Goal: Leave review/rating

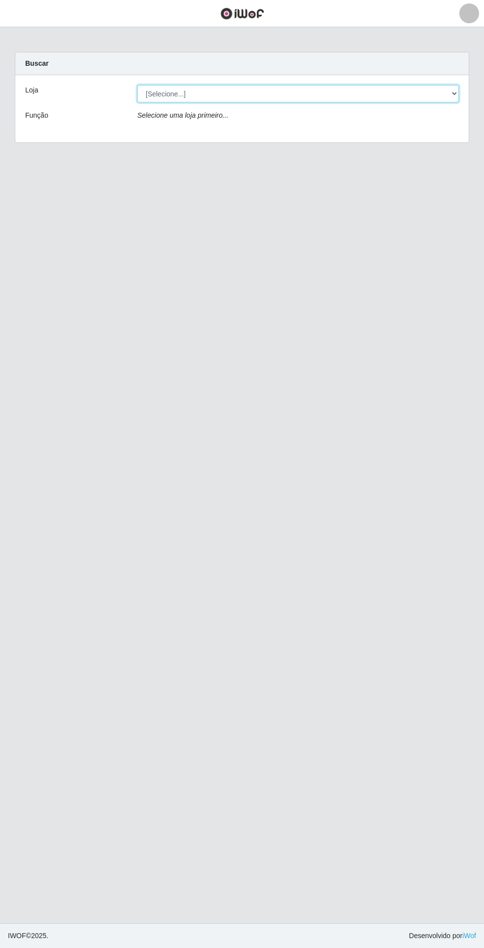
click at [174, 89] on select "[Selecione...] Extrabom - Loja 05 [GEOGRAPHIC_DATA]" at bounding box center [298, 93] width 322 height 17
select select "494"
click at [137, 85] on select "[Selecione...] Extrabom - Loja 05 [GEOGRAPHIC_DATA]" at bounding box center [298, 93] width 322 height 17
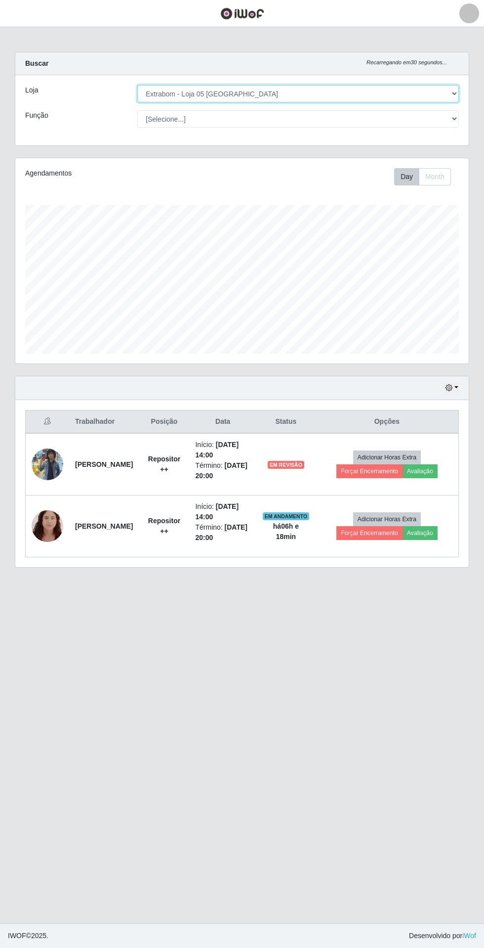
scroll to position [205, 454]
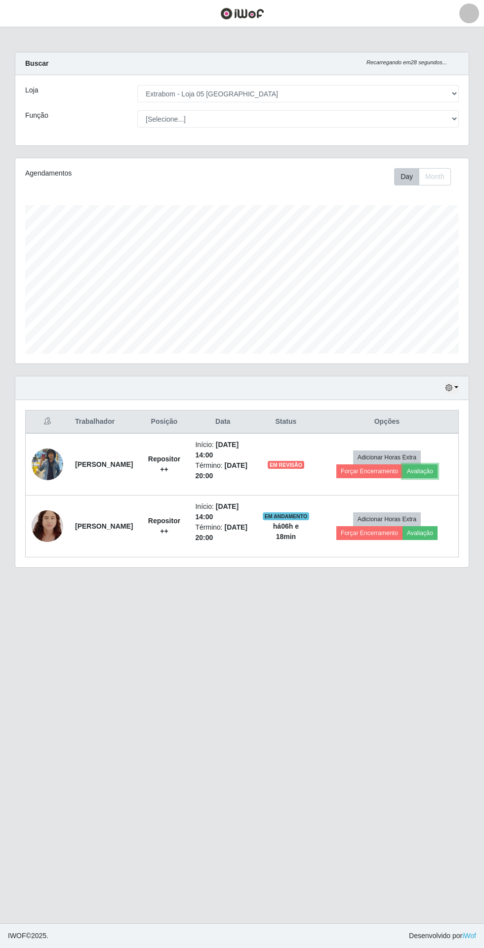
click at [428, 471] on button "Avaliação" at bounding box center [420, 471] width 35 height 14
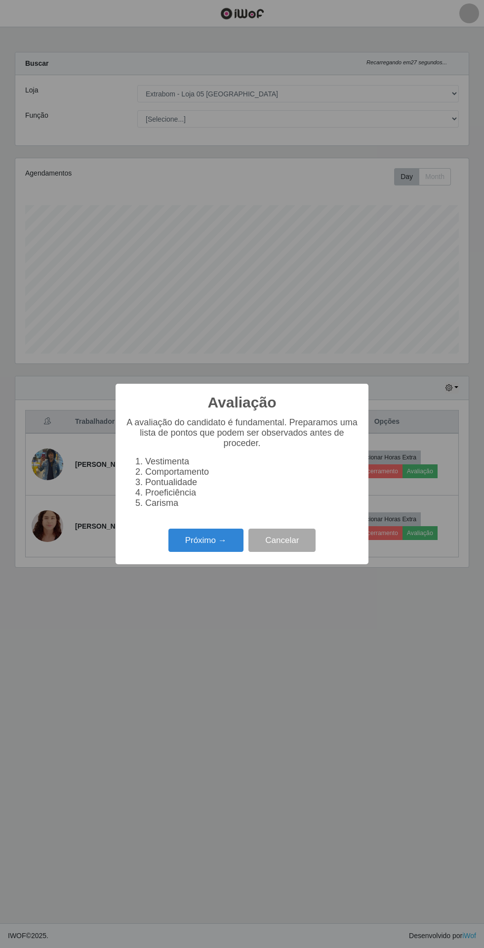
click at [196, 540] on button "Próximo →" at bounding box center [206, 539] width 75 height 23
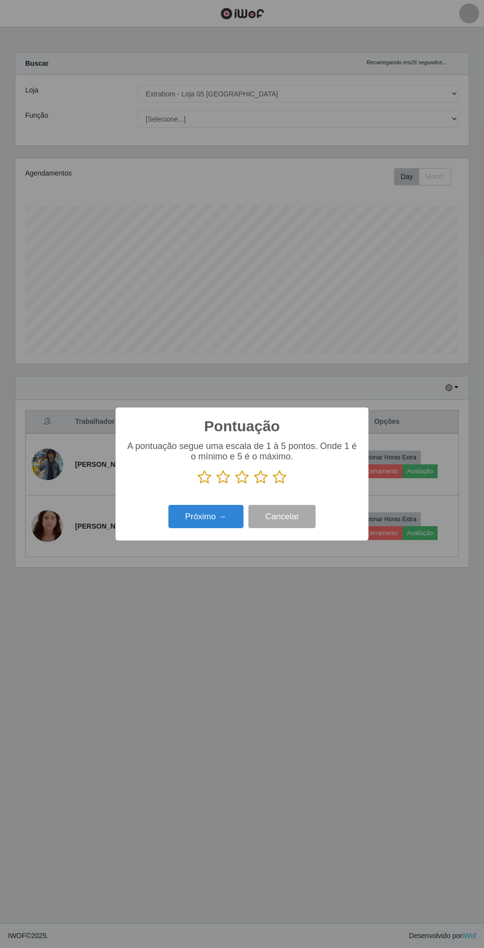
click at [276, 481] on icon at bounding box center [280, 477] width 14 height 15
click at [273, 484] on input "radio" at bounding box center [273, 484] width 0 height 0
click at [195, 516] on button "Próximo →" at bounding box center [206, 516] width 75 height 23
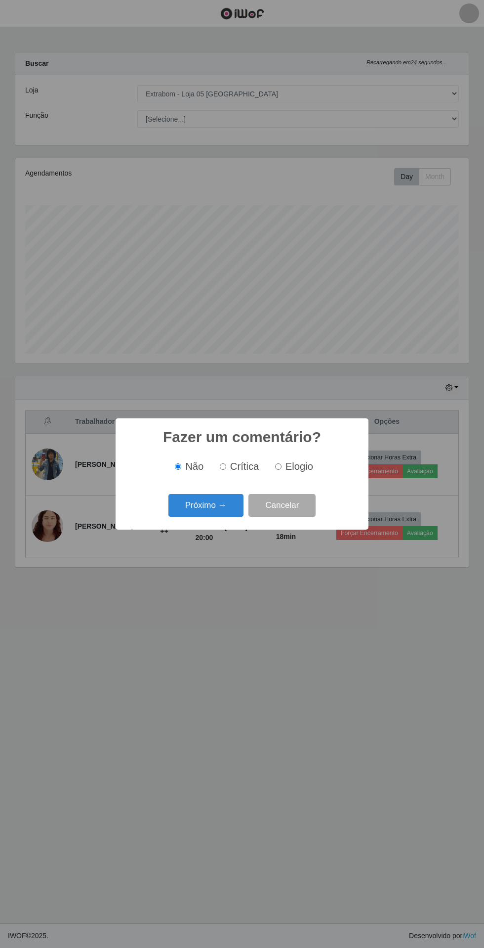
click at [197, 505] on button "Próximo →" at bounding box center [206, 505] width 75 height 23
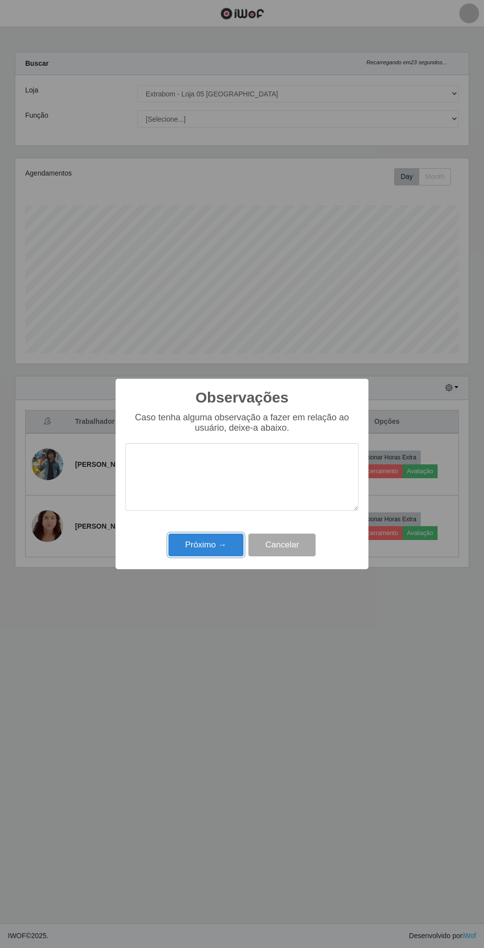
click at [190, 554] on button "Próximo →" at bounding box center [206, 544] width 75 height 23
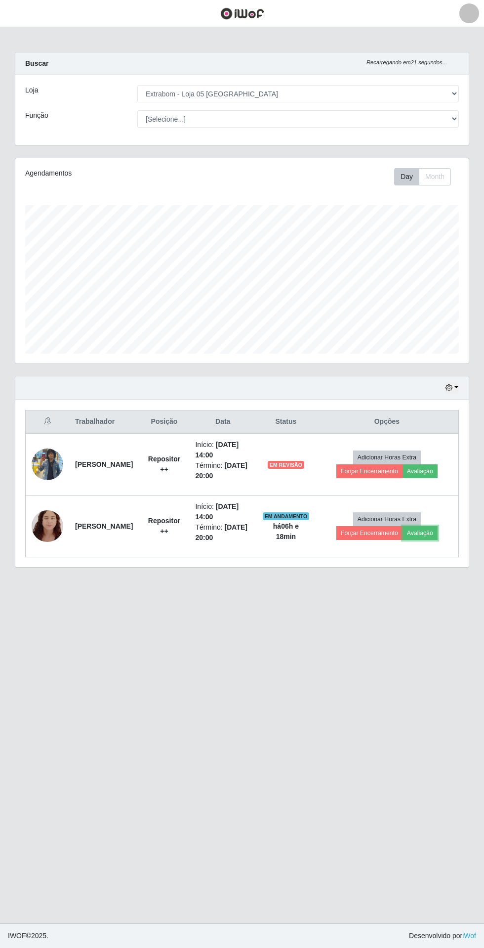
click at [422, 529] on button "Avaliação" at bounding box center [420, 533] width 35 height 14
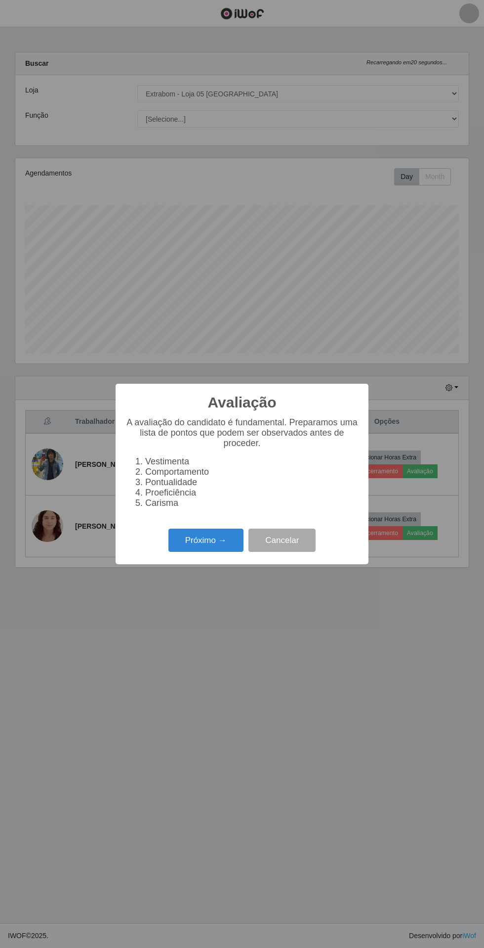
click at [196, 540] on button "Próximo →" at bounding box center [206, 539] width 75 height 23
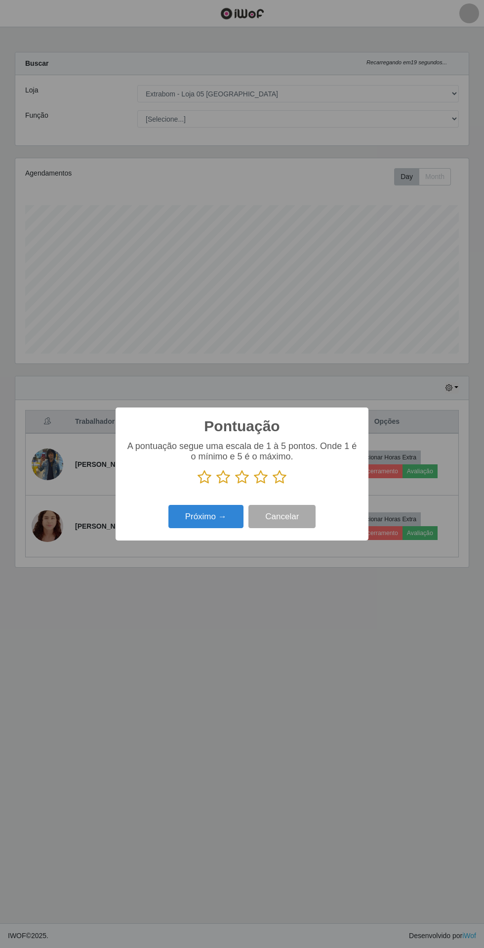
click at [279, 476] on icon at bounding box center [280, 477] width 14 height 15
click at [273, 484] on input "radio" at bounding box center [273, 484] width 0 height 0
click at [199, 516] on button "Próximo →" at bounding box center [206, 516] width 75 height 23
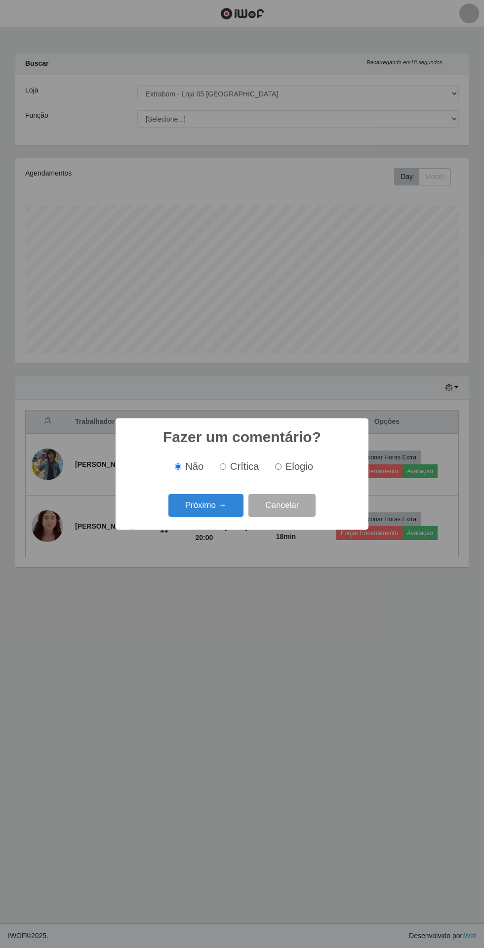
click at [195, 498] on button "Próximo →" at bounding box center [206, 505] width 75 height 23
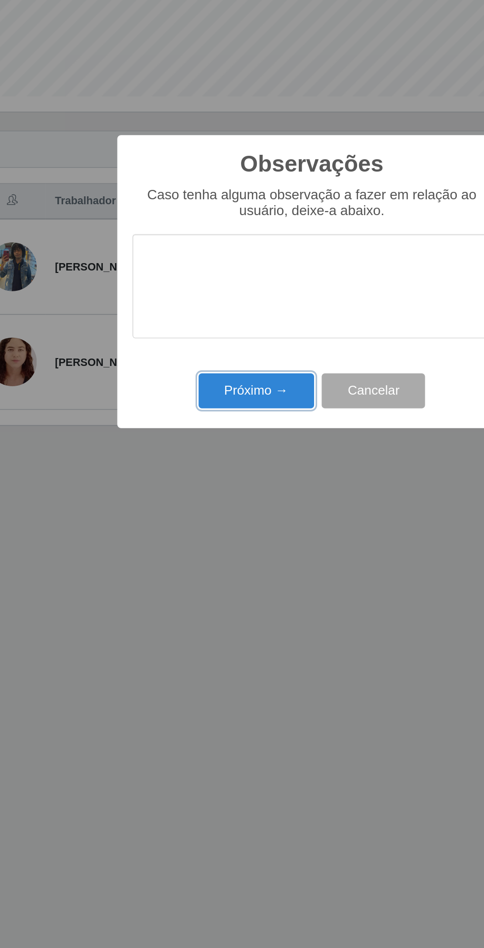
click at [186, 539] on button "Próximo →" at bounding box center [206, 544] width 75 height 23
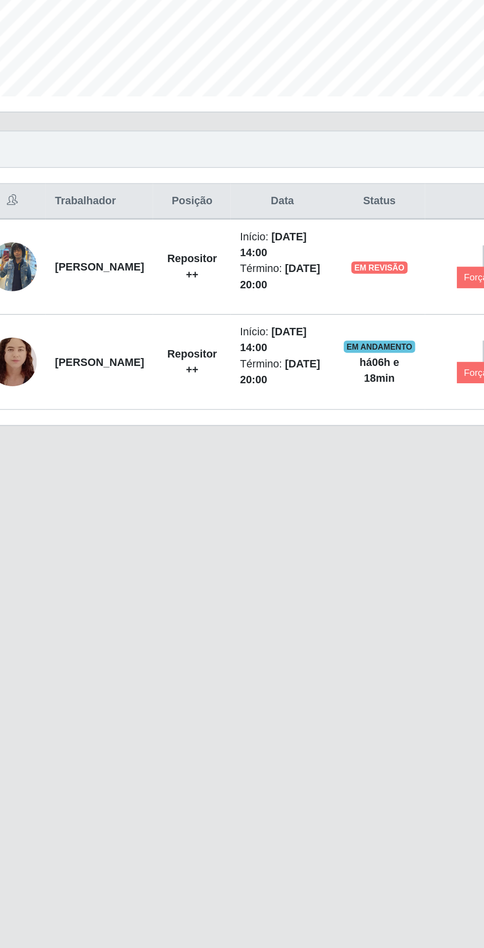
scroll to position [0, 0]
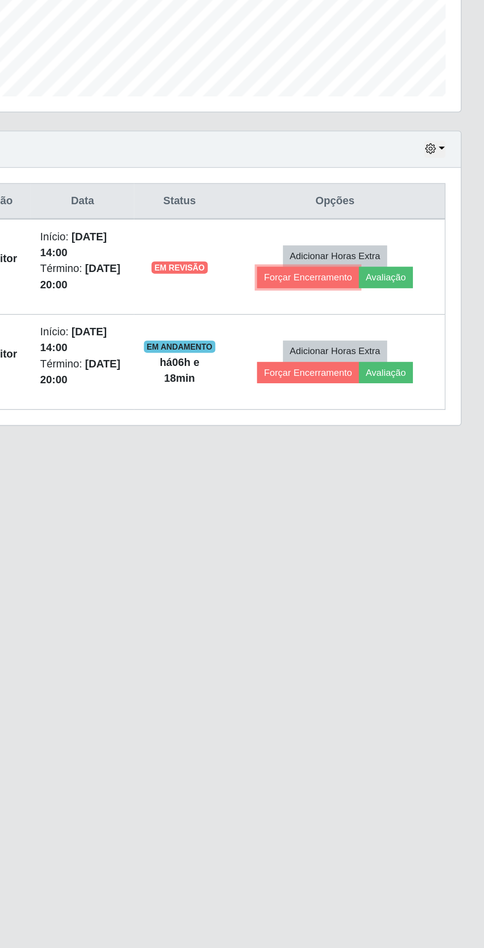
click at [380, 474] on button "Forçar Encerramento" at bounding box center [370, 471] width 66 height 14
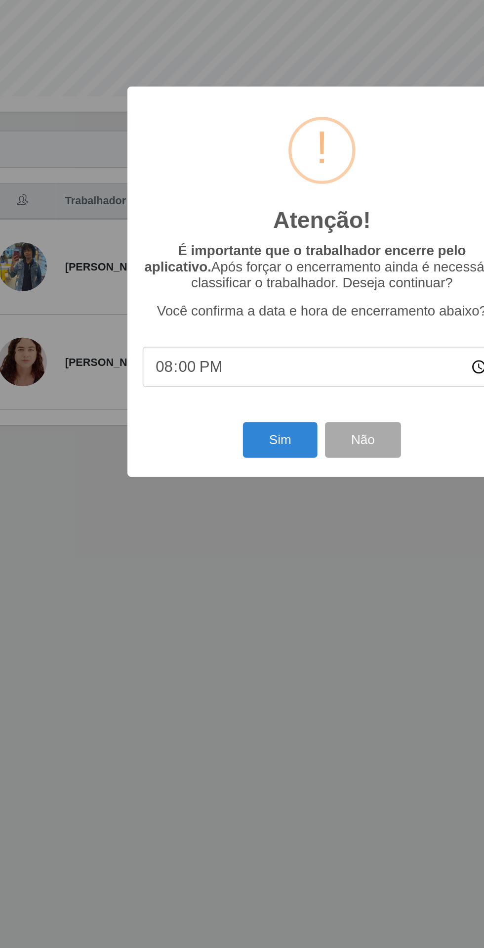
click at [147, 533] on input "20:00" at bounding box center [242, 529] width 233 height 26
type input "19:00"
click at [206, 574] on button "Sim" at bounding box center [215, 576] width 48 height 23
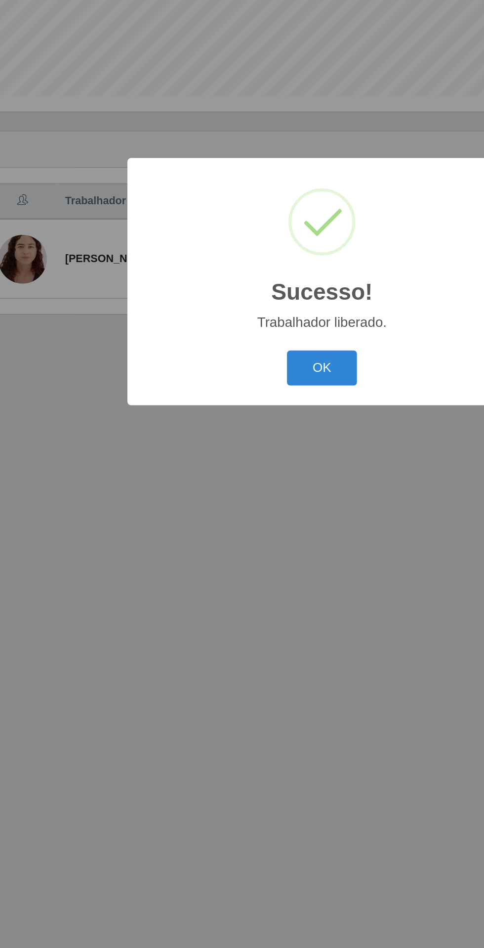
click at [234, 525] on button "OK" at bounding box center [242, 530] width 46 height 23
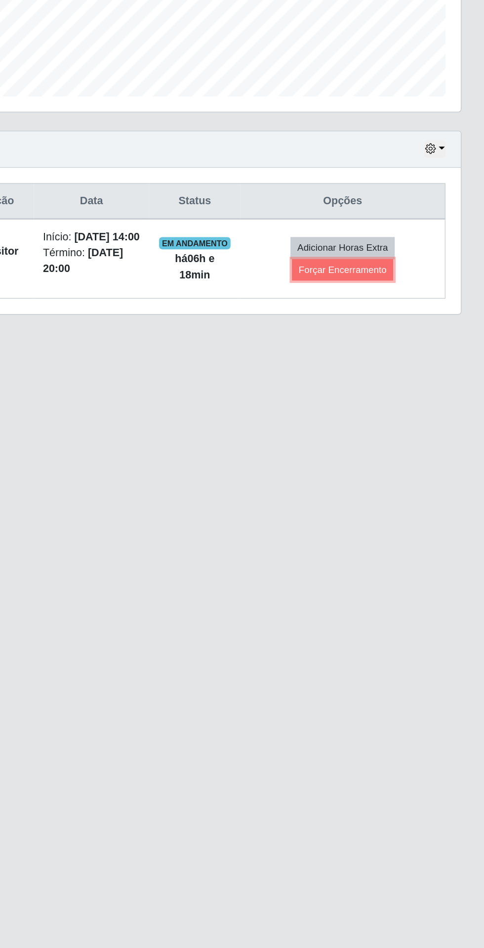
click at [373, 470] on button "Forçar Encerramento" at bounding box center [392, 466] width 66 height 14
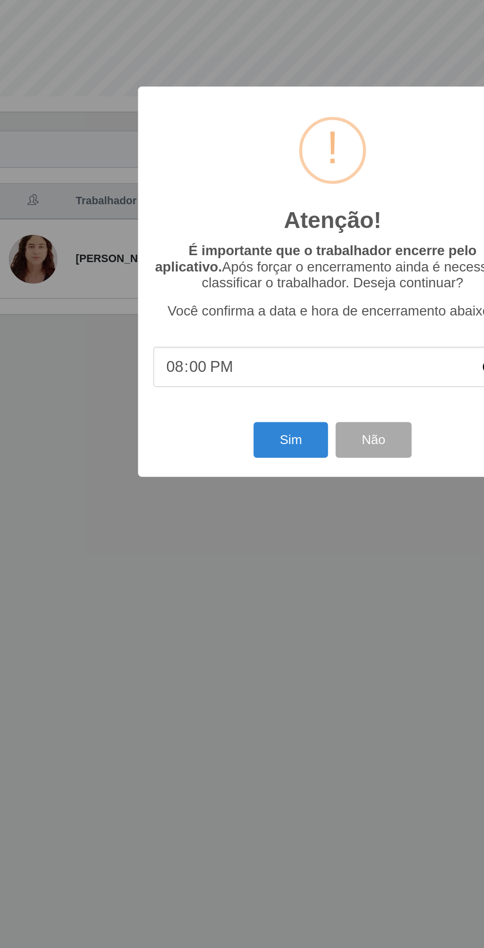
click at [142, 521] on input "20:00" at bounding box center [242, 529] width 233 height 26
type input "19:00"
click at [209, 574] on button "Sim" at bounding box center [215, 576] width 48 height 23
